Goal: Information Seeking & Learning: Learn about a topic

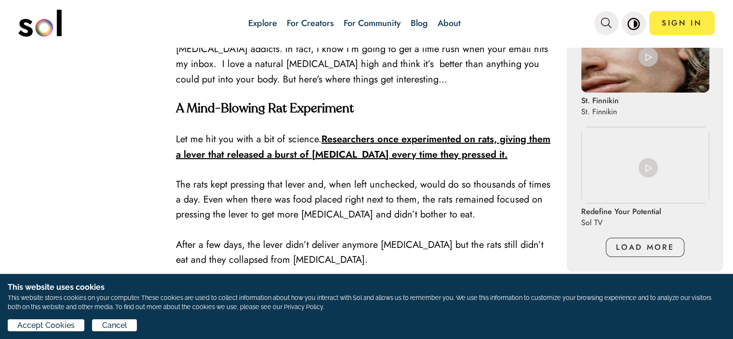
scroll to position [915, 0]
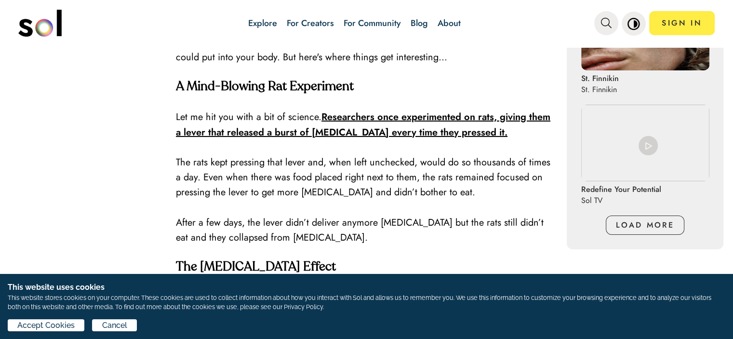
click at [321, 200] on p at bounding box center [366, 207] width 381 height 15
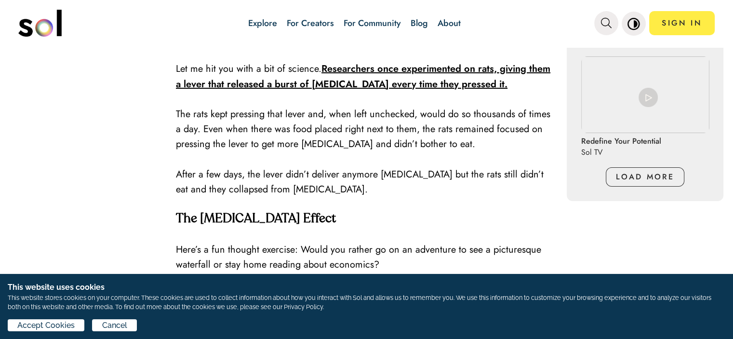
scroll to position [1060, 0]
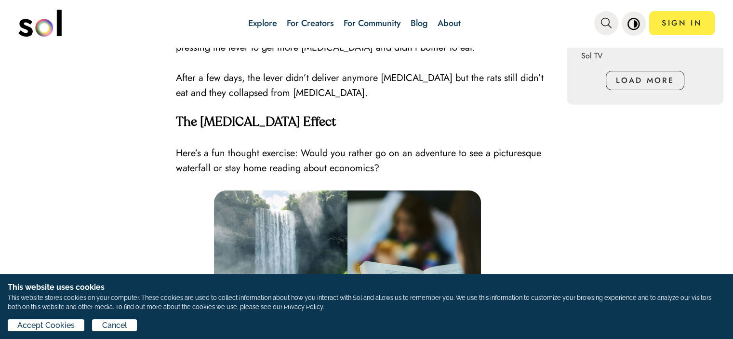
drag, startPoint x: 524, startPoint y: 156, endPoint x: 499, endPoint y: 154, distance: 25.2
click at [499, 175] on p at bounding box center [366, 182] width 381 height 15
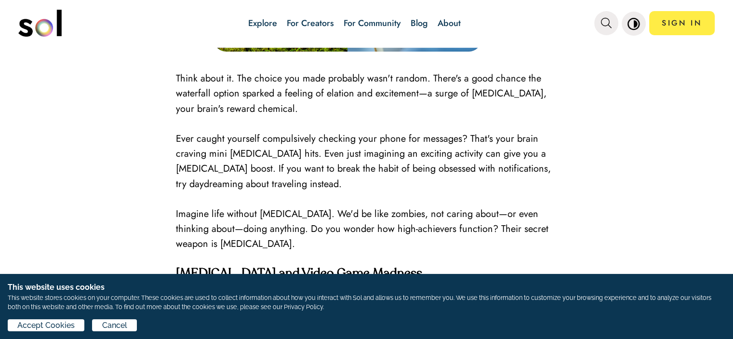
scroll to position [1252, 0]
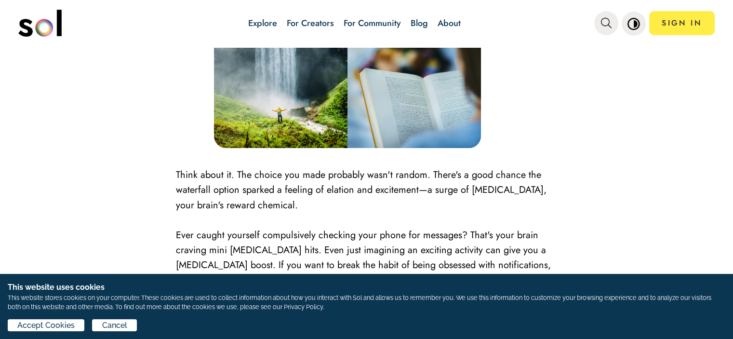
click at [299, 171] on p "Think about it. The choice you made probably wasn't random. There's a good chan…" at bounding box center [366, 189] width 381 height 45
click at [300, 171] on p "Think about it. The choice you made probably wasn't random. There's a good chan…" at bounding box center [366, 189] width 381 height 45
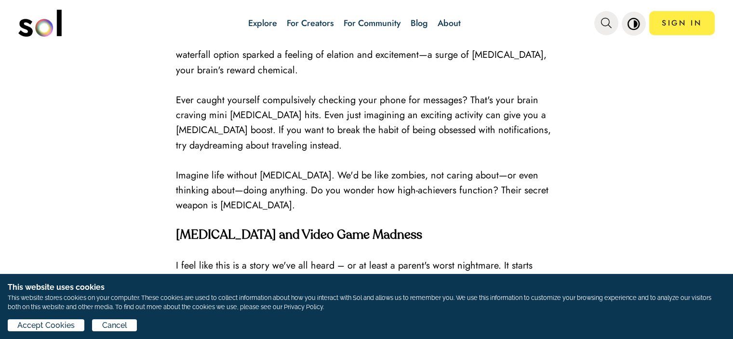
scroll to position [1397, 0]
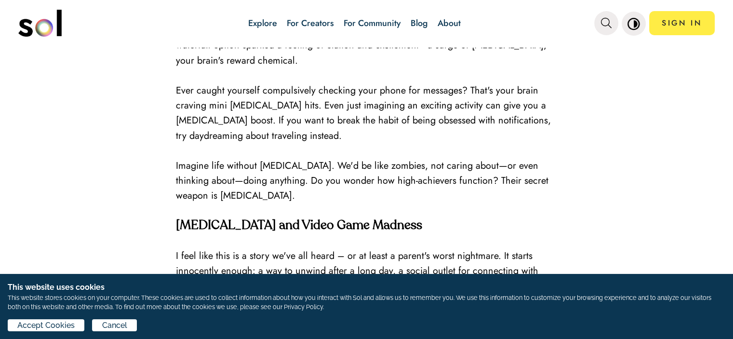
click at [299, 164] on p "Imagine life without [MEDICAL_DATA]. We'd be like zombies, not caring about—or …" at bounding box center [366, 180] width 381 height 45
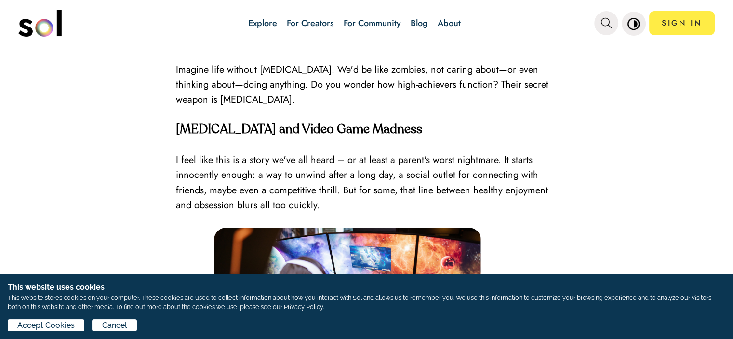
scroll to position [1493, 0]
click at [495, 212] on p at bounding box center [366, 219] width 381 height 15
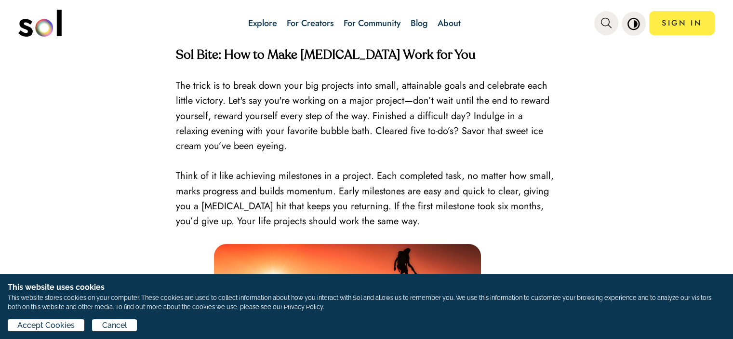
scroll to position [2457, 0]
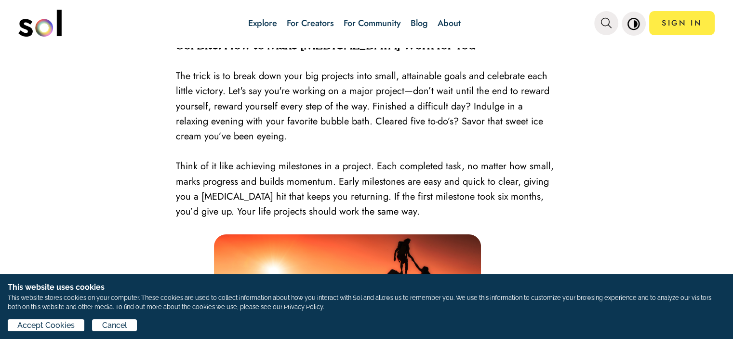
drag, startPoint x: 502, startPoint y: 163, endPoint x: 487, endPoint y: 170, distance: 15.7
click at [487, 170] on p "Think of it like achieving milestones in a project. Each completed task, no mat…" at bounding box center [366, 188] width 381 height 60
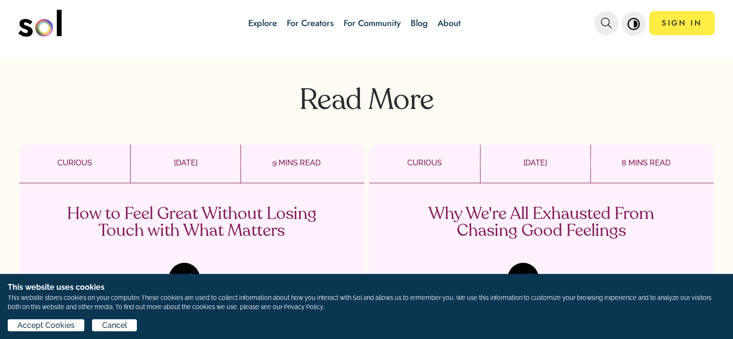
scroll to position [3420, 0]
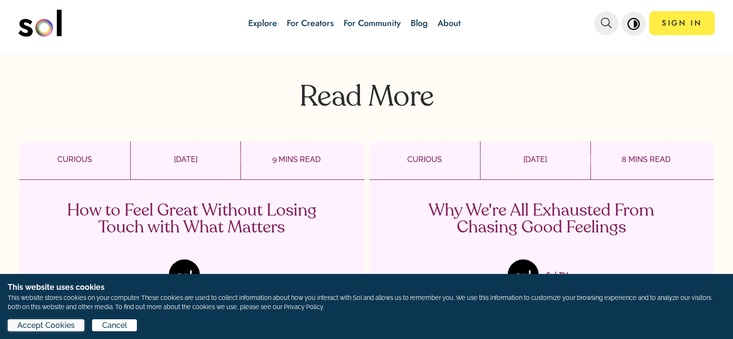
click at [52, 328] on span "Accept Cookies" at bounding box center [45, 325] width 57 height 12
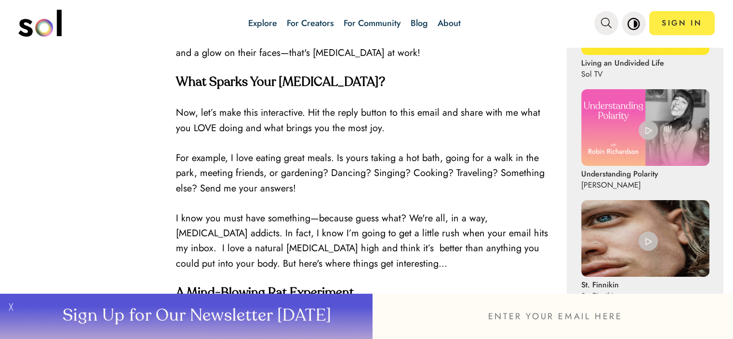
scroll to position [652, 0]
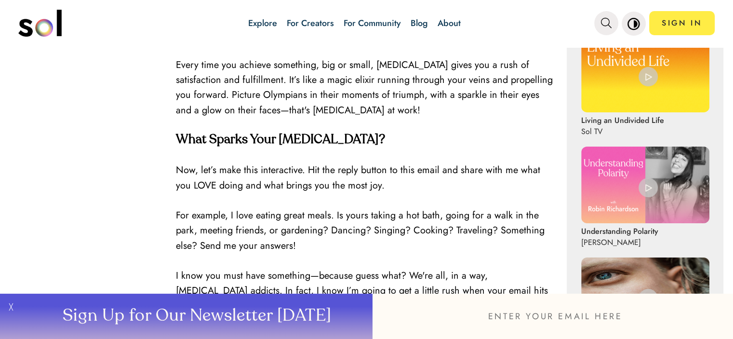
click at [126, 32] on div "Explore For Creators For Community Blog About SIGN IN" at bounding box center [415, 23] width 600 height 34
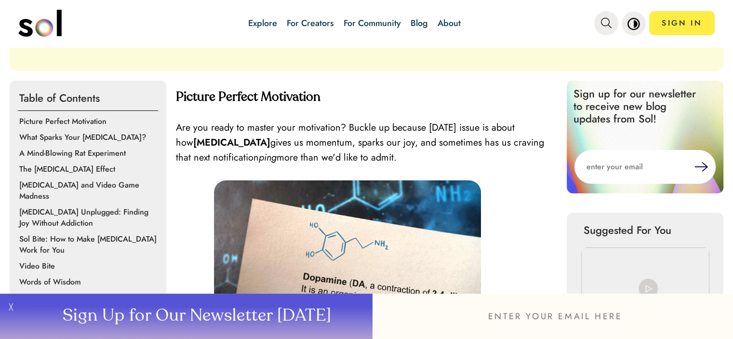
scroll to position [289, 0]
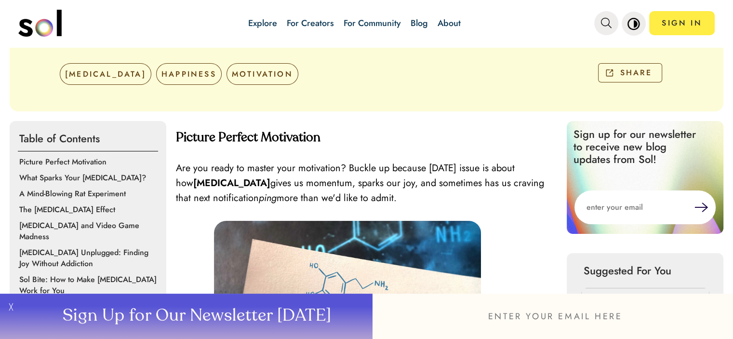
click at [511, 30] on div "Explore For Creators For Community Blog About" at bounding box center [354, 23] width 360 height 34
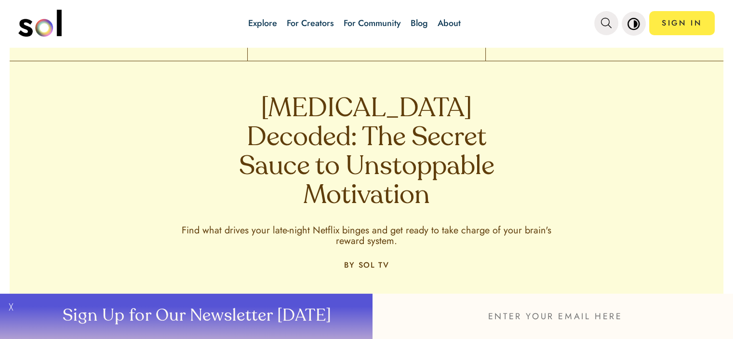
scroll to position [96, 0]
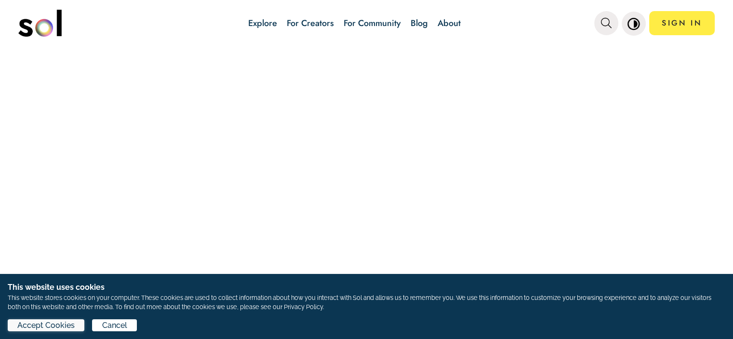
click at [63, 321] on span "Accept Cookies" at bounding box center [45, 325] width 57 height 12
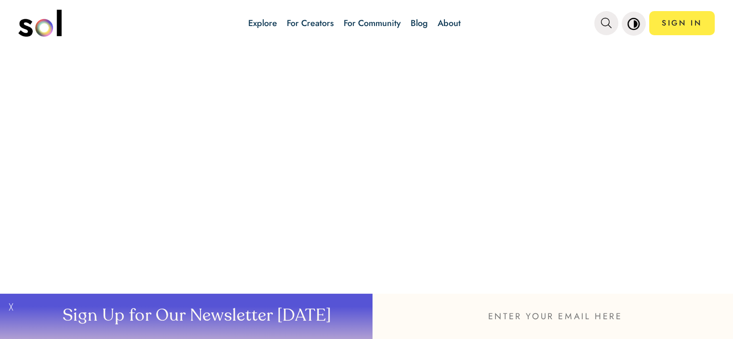
click at [469, 113] on div at bounding box center [366, 193] width 733 height 291
drag, startPoint x: 469, startPoint y: 113, endPoint x: 457, endPoint y: 111, distance: 12.2
click at [468, 113] on div at bounding box center [366, 193] width 733 height 291
click at [547, 315] on input "email" at bounding box center [552, 315] width 360 height 45
type input "bpeirson105@gmail.com"
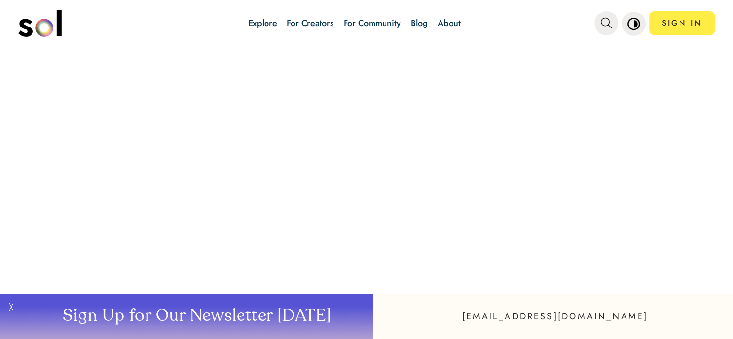
click at [510, 323] on input "bpeirson105@gmail.com" at bounding box center [552, 315] width 360 height 45
click at [540, 213] on div at bounding box center [366, 193] width 733 height 291
click at [655, 19] on link "SIGN IN" at bounding box center [682, 23] width 66 height 24
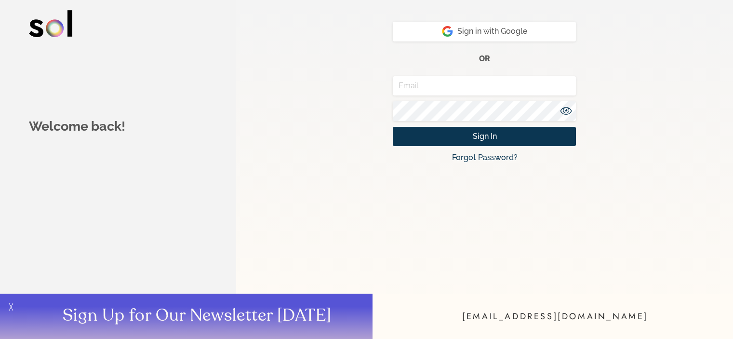
click at [355, 145] on form "Sign in with Google or Sign In Forgot Password? New user? Create an Account" at bounding box center [484, 169] width 447 height 339
